Goal: Check status: Check status

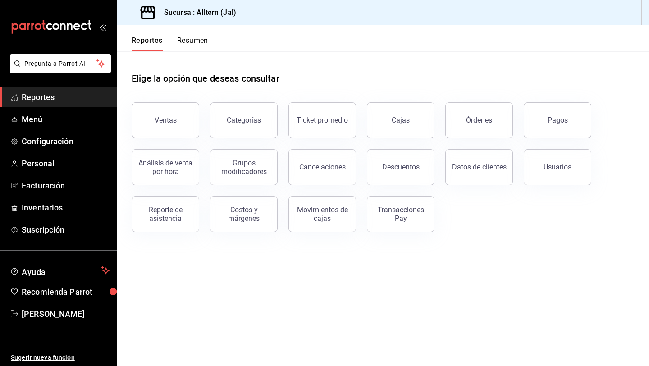
click at [41, 97] on span "Reportes" at bounding box center [66, 97] width 88 height 12
click at [61, 125] on link "Menú" at bounding box center [58, 119] width 117 height 19
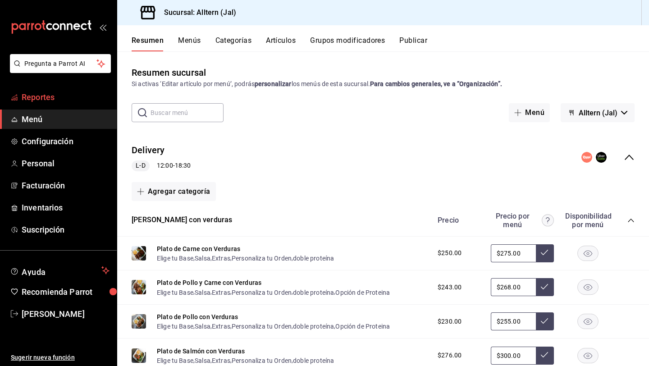
click at [41, 96] on span "Reportes" at bounding box center [66, 97] width 88 height 12
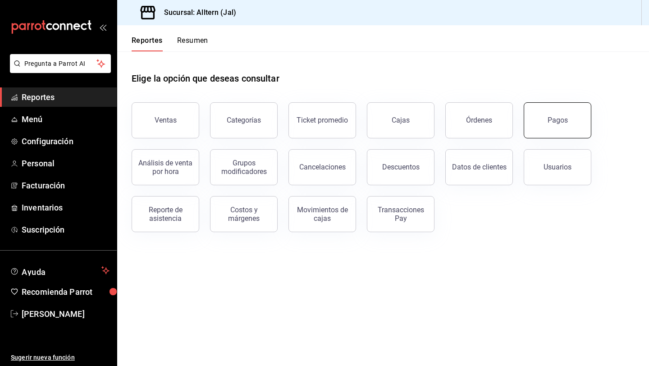
click at [560, 115] on button "Pagos" at bounding box center [558, 120] width 68 height 36
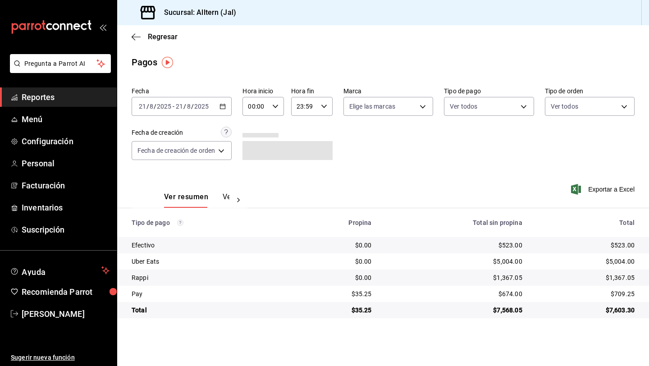
click at [225, 103] on icon "button" at bounding box center [223, 106] width 6 height 6
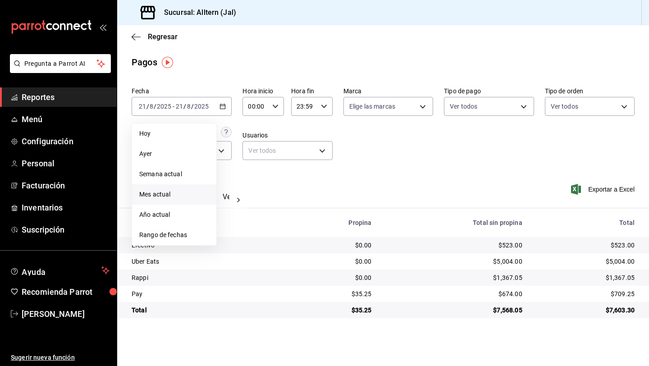
click at [174, 190] on span "Mes actual" at bounding box center [174, 194] width 70 height 9
